Goal: Transaction & Acquisition: Purchase product/service

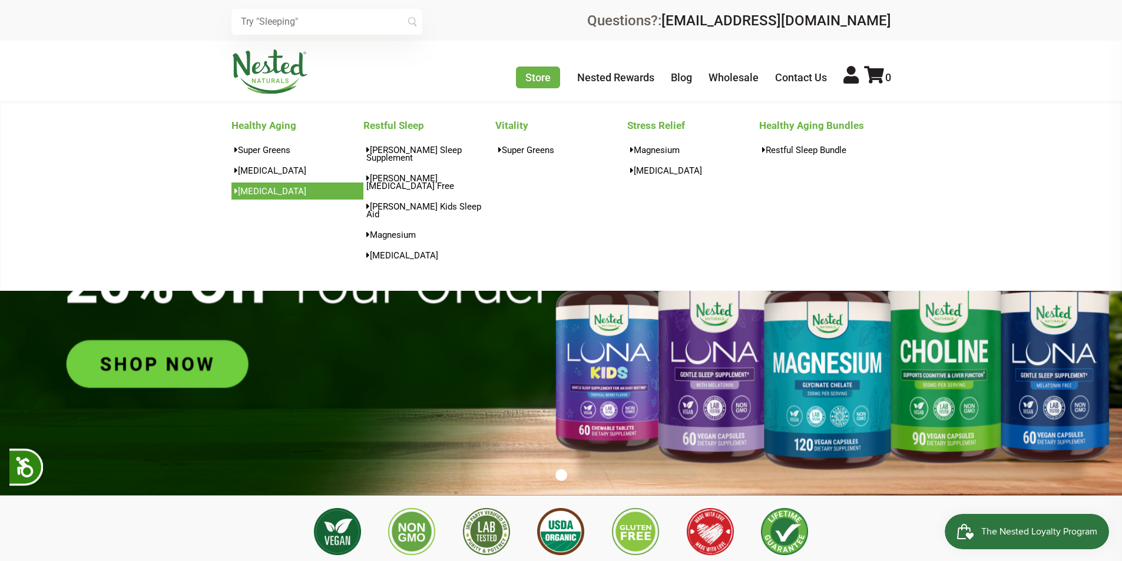
click at [253, 196] on link "[MEDICAL_DATA]" at bounding box center [297, 191] width 132 height 17
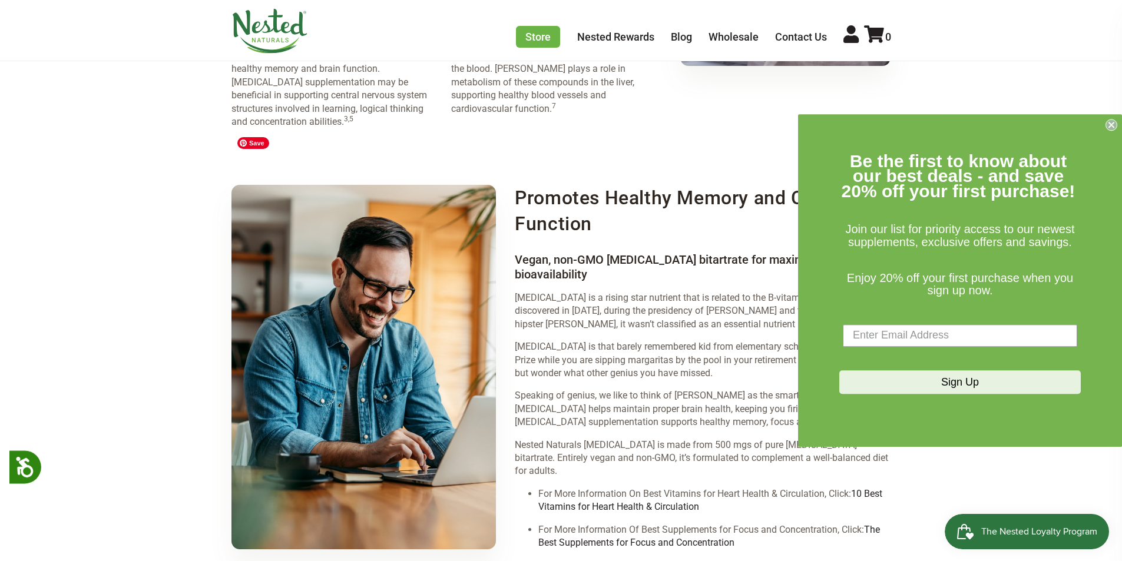
scroll to position [1119, 0]
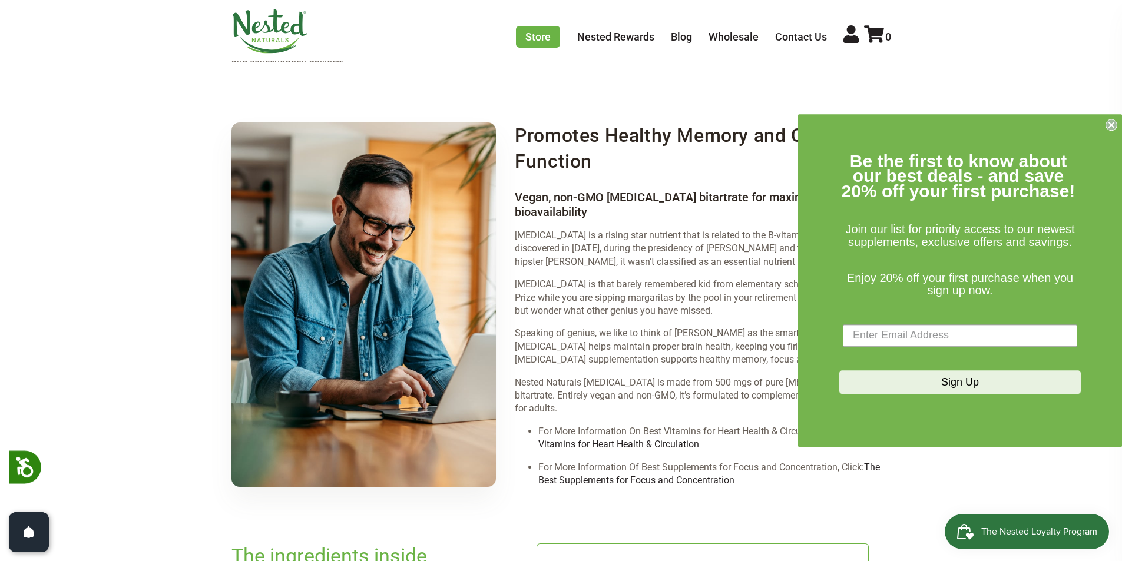
click at [1114, 122] on icon "Close dialog" at bounding box center [1111, 124] width 5 height 5
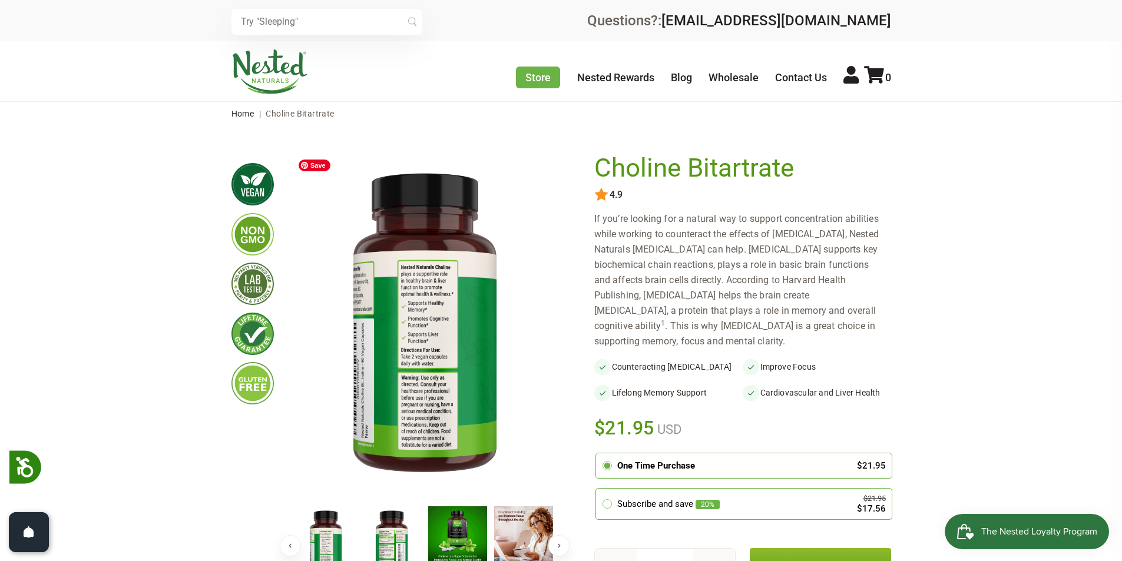
scroll to position [59, 0]
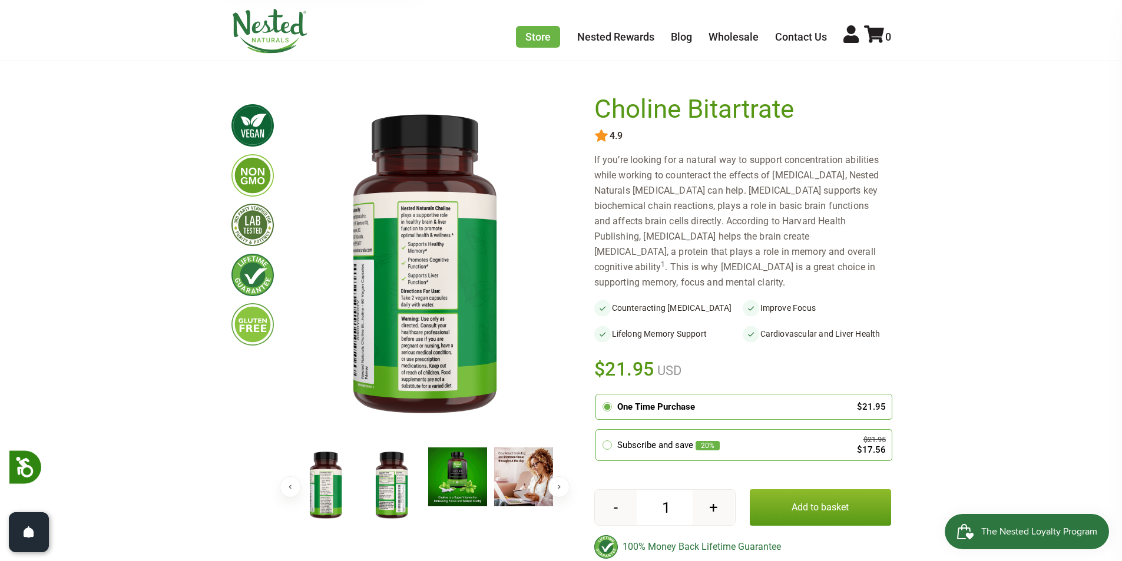
click at [325, 505] on img at bounding box center [325, 486] width 59 height 77
click at [392, 490] on img at bounding box center [391, 486] width 59 height 77
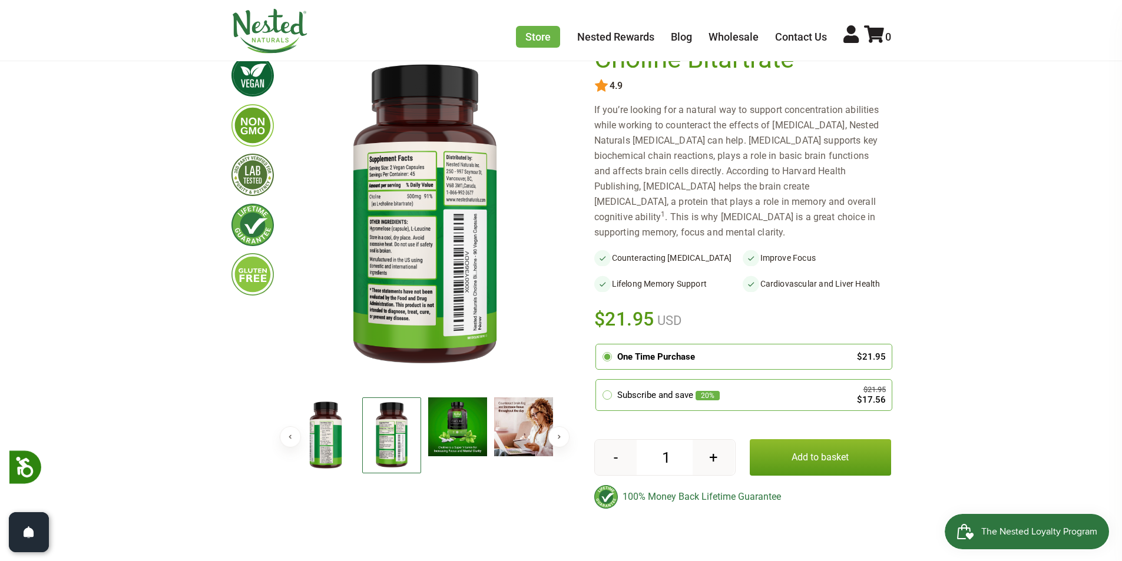
scroll to position [353, 0]
